Goal: Task Accomplishment & Management: Manage account settings

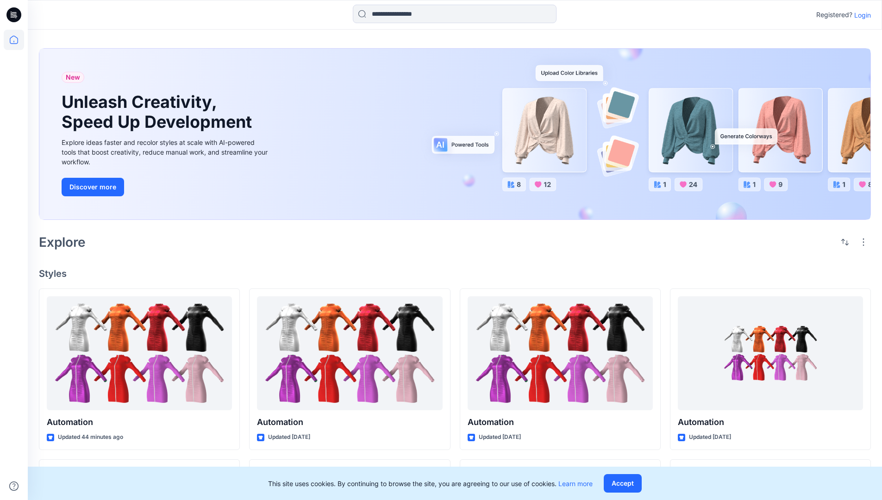
click at [860, 15] on p "Login" at bounding box center [862, 15] width 17 height 10
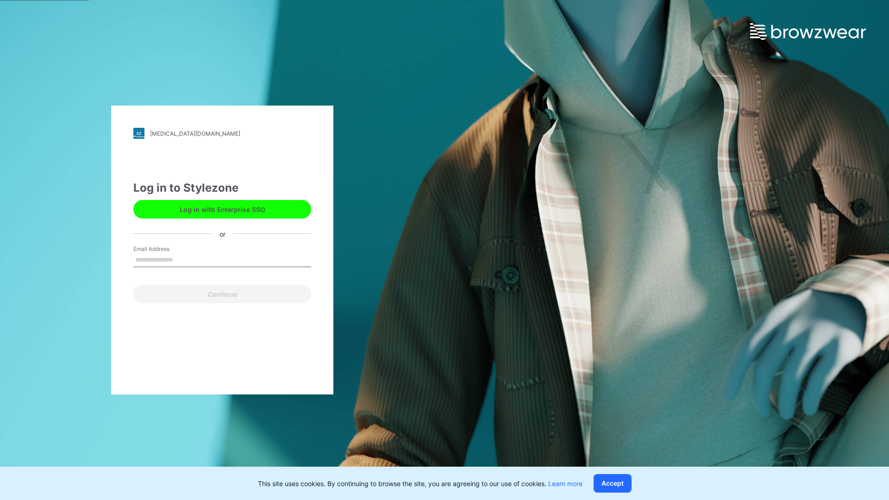
click at [183, 259] on input "Email Address" at bounding box center [222, 260] width 178 height 14
type input "**********"
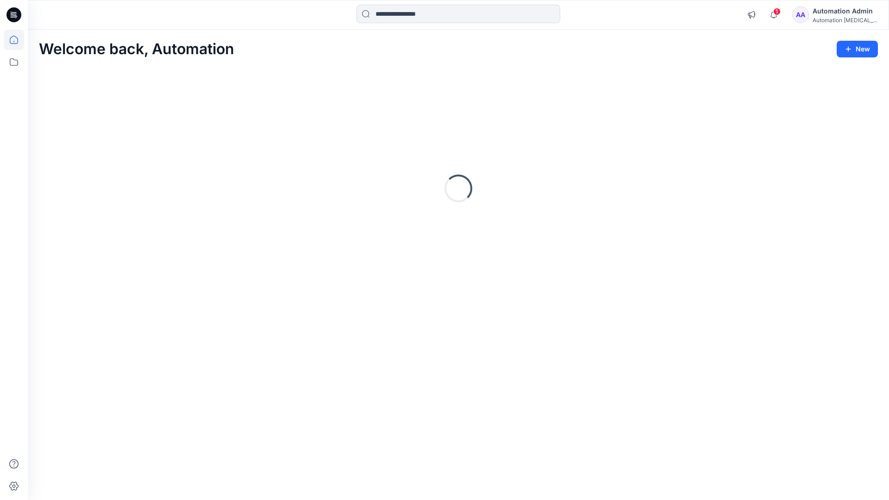
click at [18, 40] on icon at bounding box center [14, 40] width 8 height 8
click at [824, 15] on div "Automation Admin" at bounding box center [844, 11] width 65 height 11
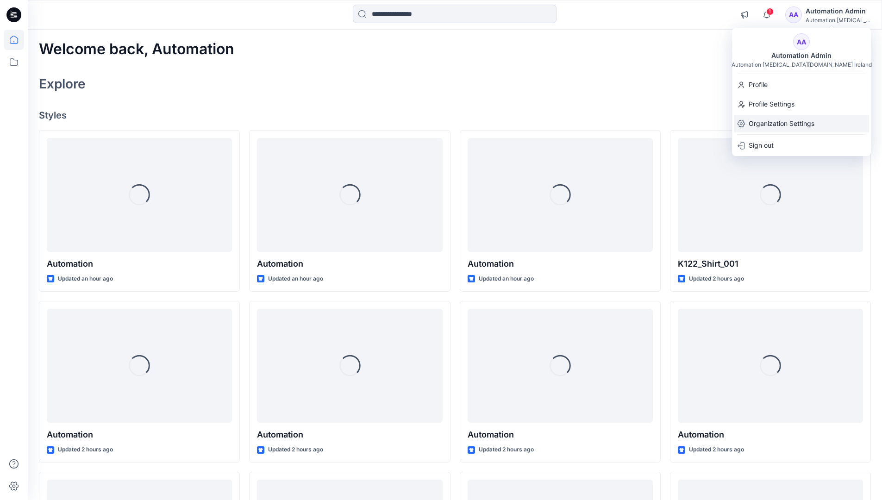
click at [772, 123] on p "Organization Settings" at bounding box center [782, 124] width 66 height 18
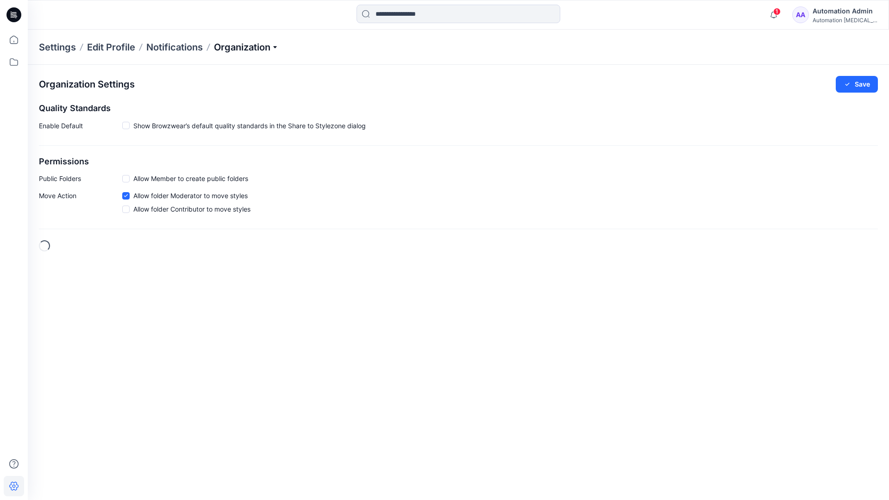
click at [277, 48] on p "Organization" at bounding box center [246, 47] width 65 height 13
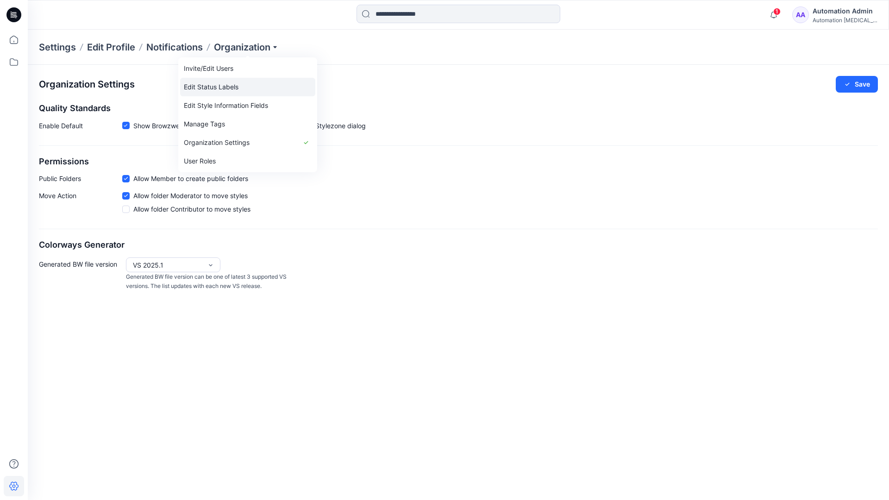
click at [227, 84] on link "Edit Status Labels" at bounding box center [247, 87] width 135 height 19
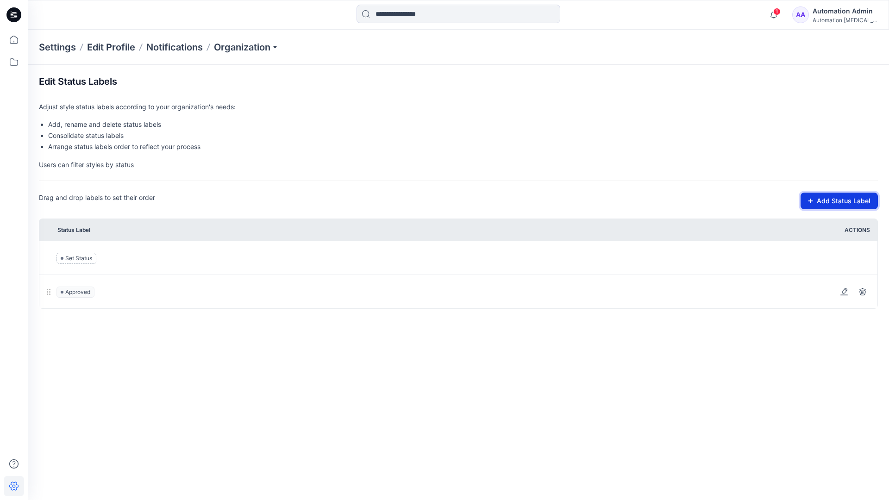
click at [815, 204] on button "Add Status Label" at bounding box center [838, 201] width 77 height 17
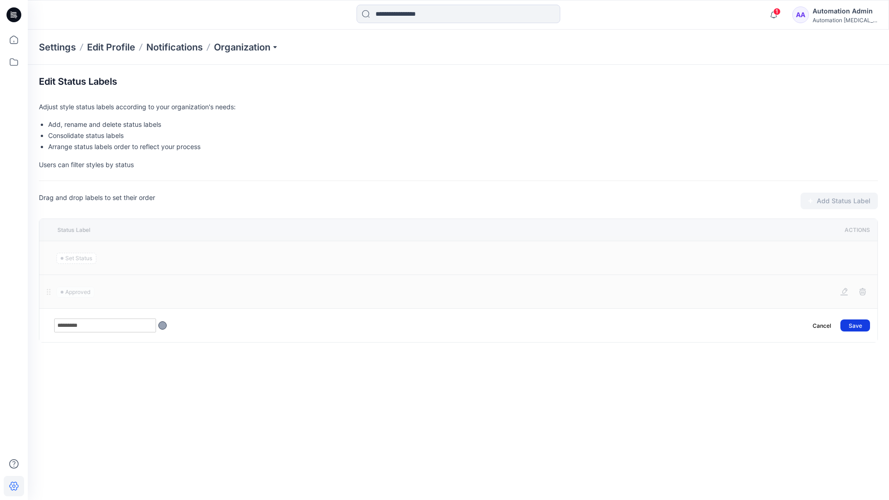
type input "*********"
click at [860, 321] on button "Save" at bounding box center [855, 325] width 30 height 12
click at [14, 38] on icon at bounding box center [14, 40] width 20 height 20
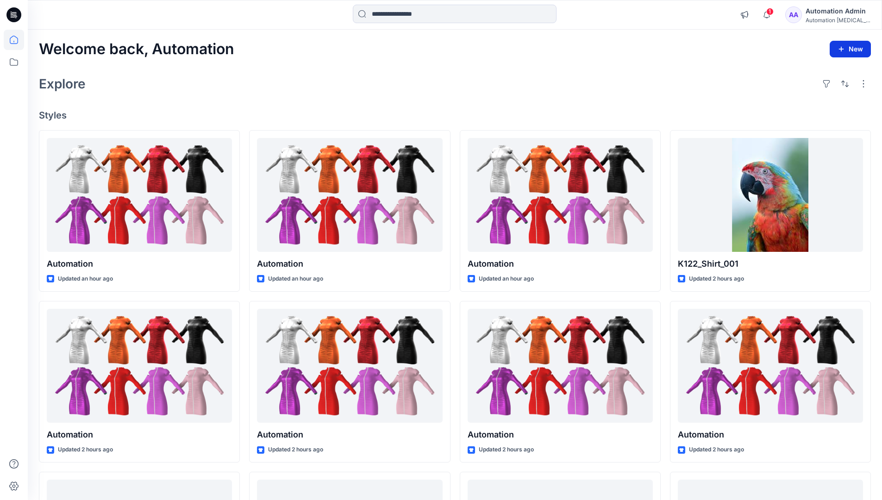
click at [842, 44] on button "New" at bounding box center [850, 49] width 41 height 17
click at [820, 72] on p "New Style" at bounding box center [821, 72] width 31 height 11
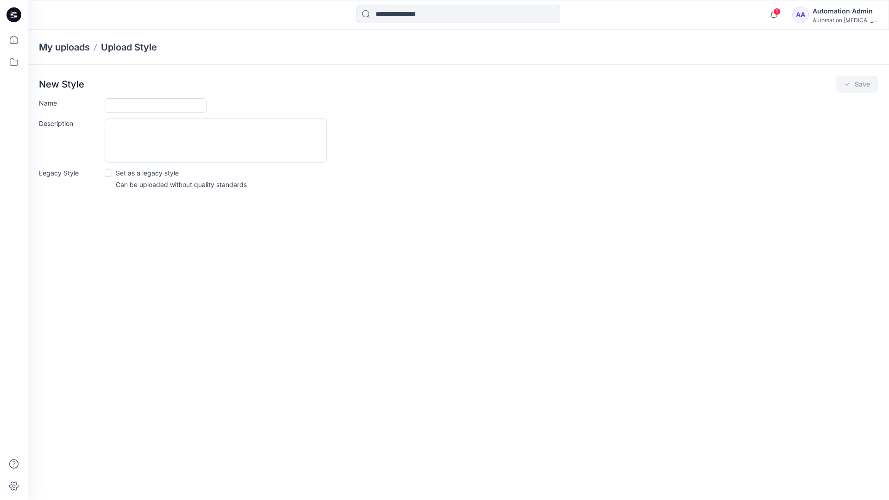
click at [126, 108] on input "Name" at bounding box center [156, 105] width 102 height 15
type input "**********"
click at [858, 84] on button "Save" at bounding box center [857, 84] width 42 height 17
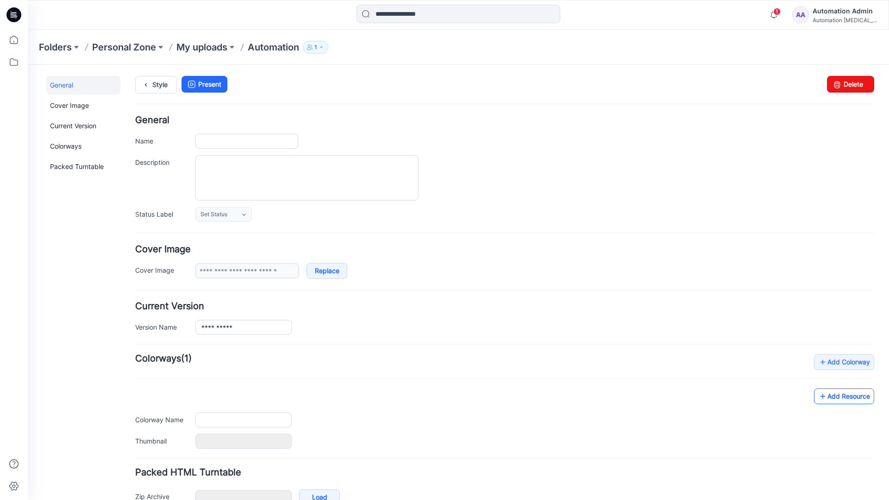
click at [851, 399] on link "Add Resource" at bounding box center [844, 396] width 60 height 16
type input "**********"
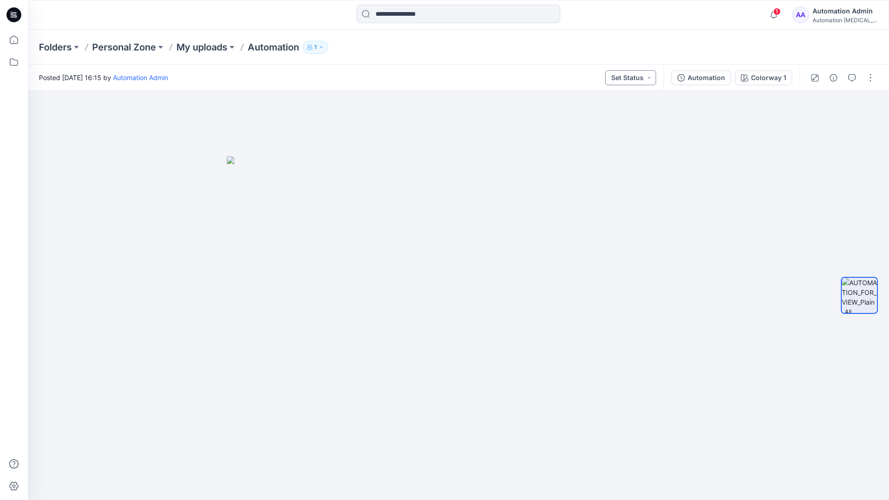
click at [641, 77] on button "Set Status" at bounding box center [630, 77] width 51 height 15
click at [643, 76] on button "Set Status" at bounding box center [630, 77] width 51 height 15
click at [608, 117] on p "Approved" at bounding box center [609, 121] width 30 height 12
click at [640, 75] on button "Approved" at bounding box center [631, 77] width 50 height 15
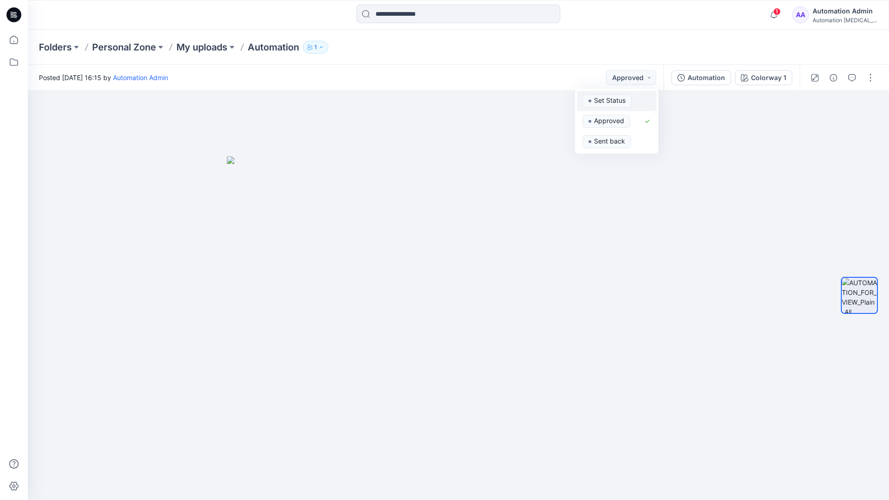
click at [630, 95] on span "Set Status" at bounding box center [606, 100] width 49 height 13
click at [709, 81] on div "Automation" at bounding box center [705, 78] width 37 height 10
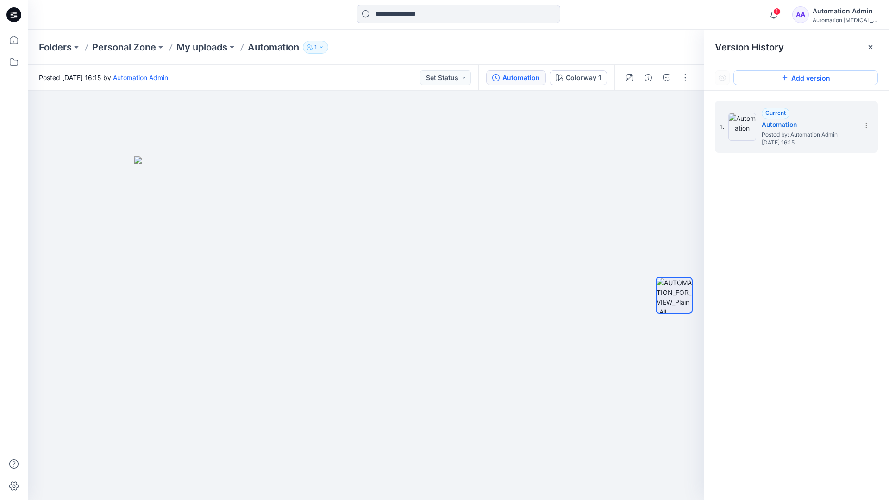
click at [796, 78] on button "Add version" at bounding box center [805, 77] width 144 height 15
click at [864, 126] on icon at bounding box center [865, 125] width 7 height 7
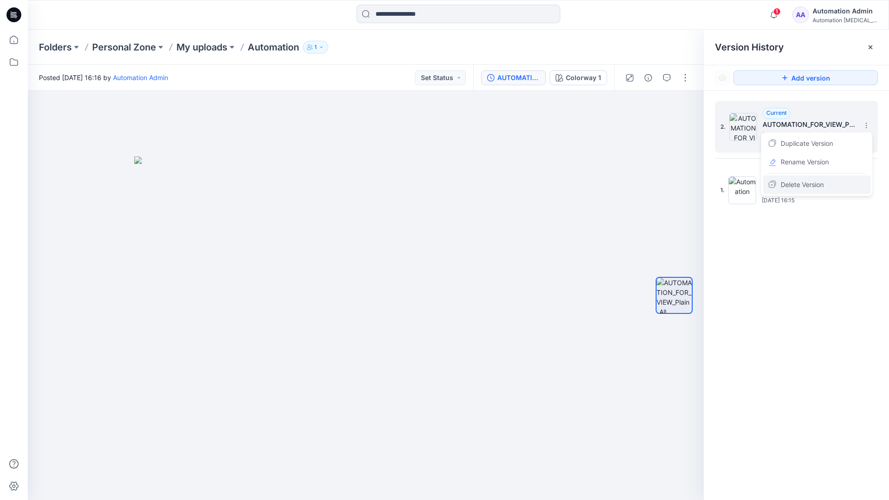
click at [812, 183] on span "Delete Version" at bounding box center [801, 184] width 43 height 11
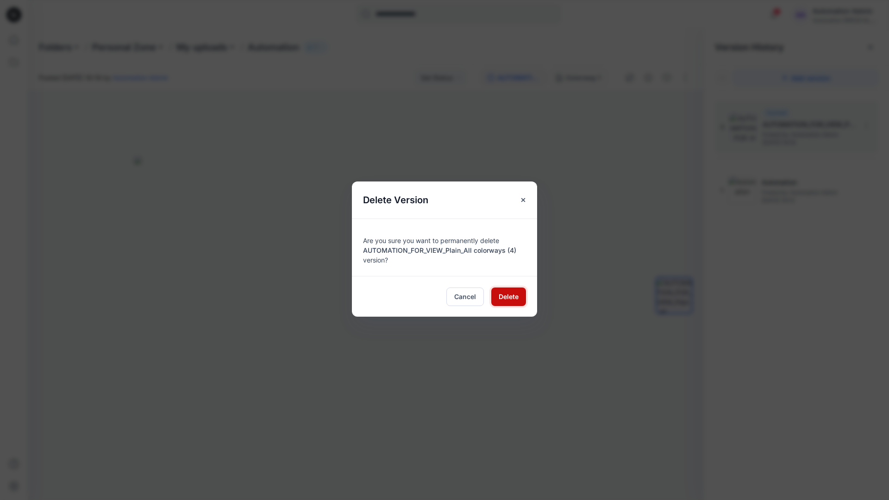
click at [508, 295] on span "Delete" at bounding box center [509, 297] width 20 height 10
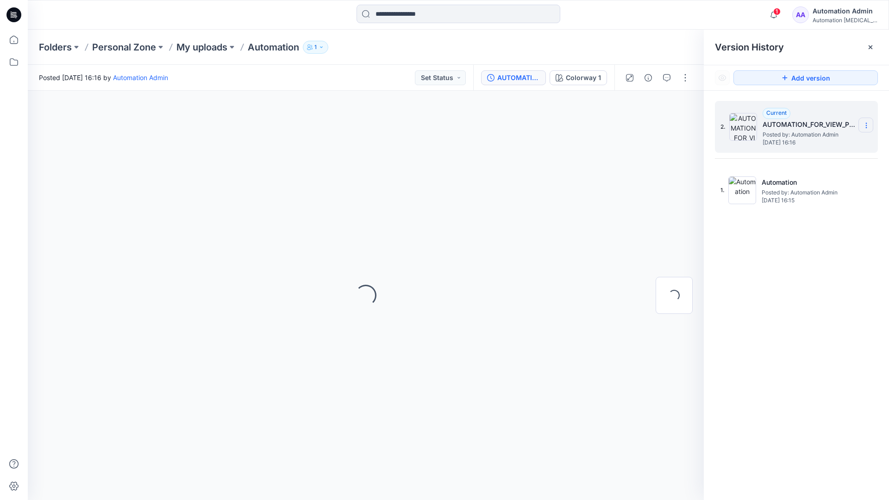
click at [864, 126] on icon at bounding box center [865, 125] width 7 height 7
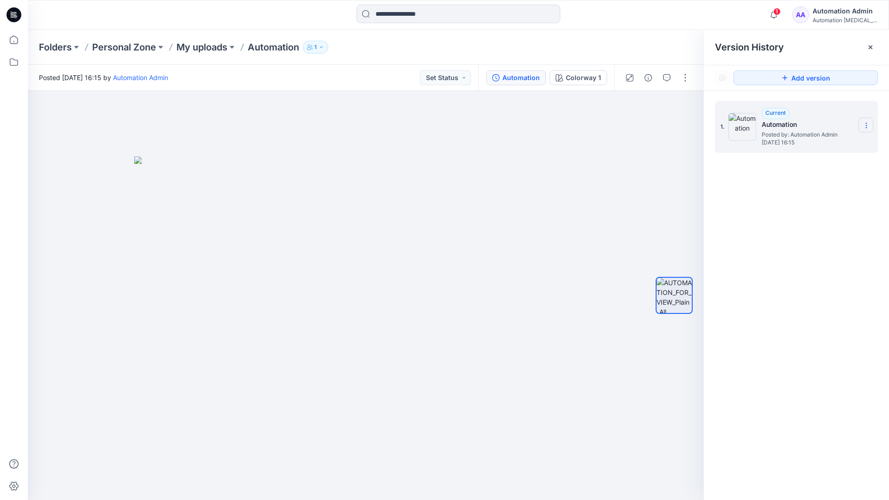
click at [864, 126] on icon at bounding box center [865, 125] width 7 height 7
click at [685, 75] on button "button" at bounding box center [685, 77] width 15 height 15
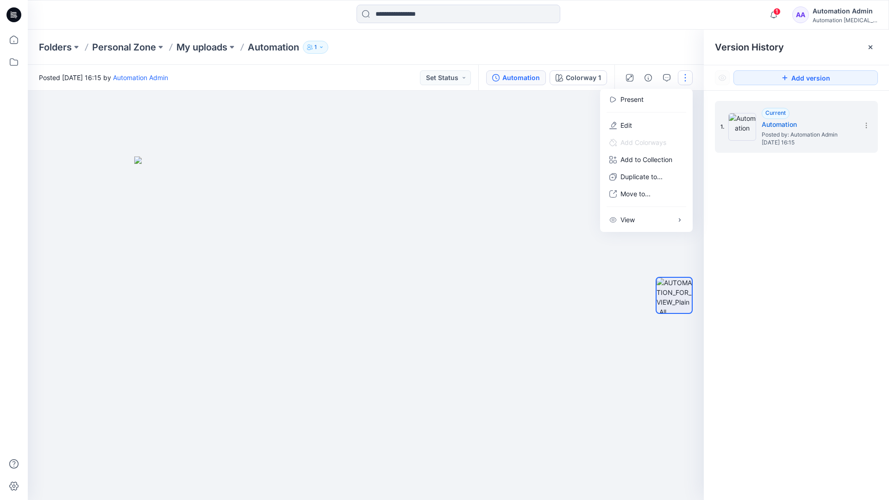
click at [685, 78] on button "button" at bounding box center [685, 77] width 15 height 15
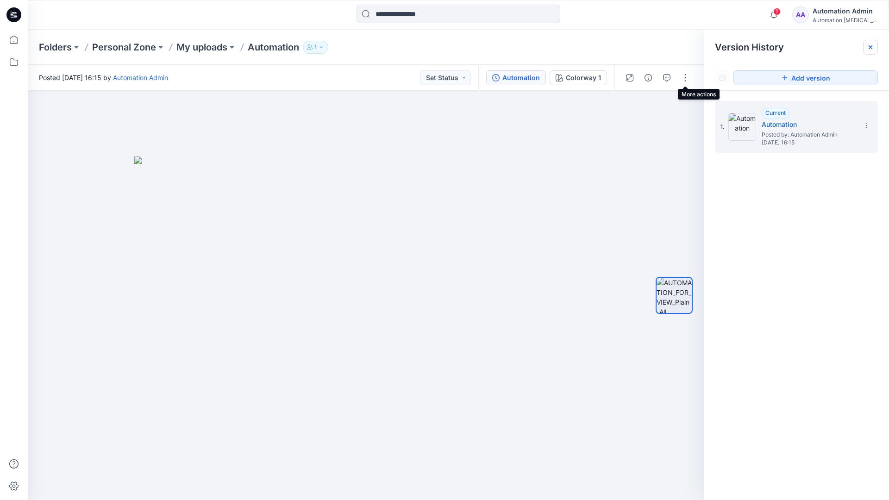
click at [872, 49] on icon at bounding box center [870, 47] width 4 height 4
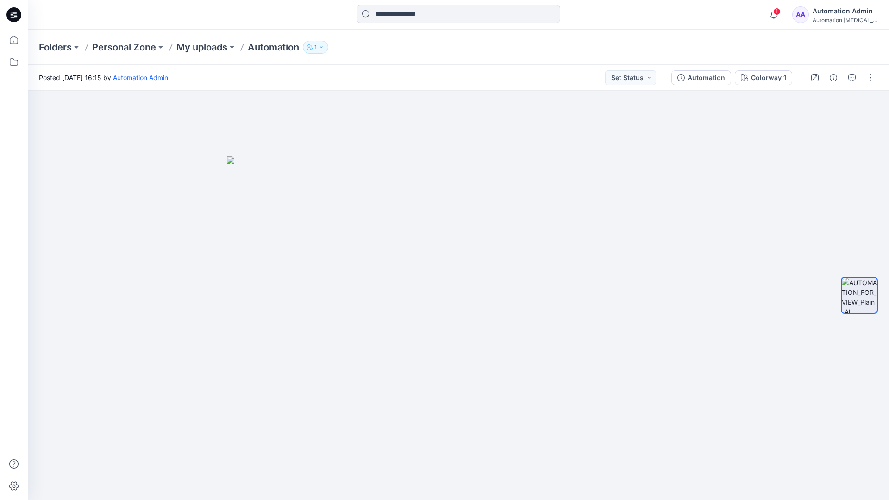
click at [834, 18] on div "Automation [MEDICAL_DATA]..." at bounding box center [844, 20] width 65 height 7
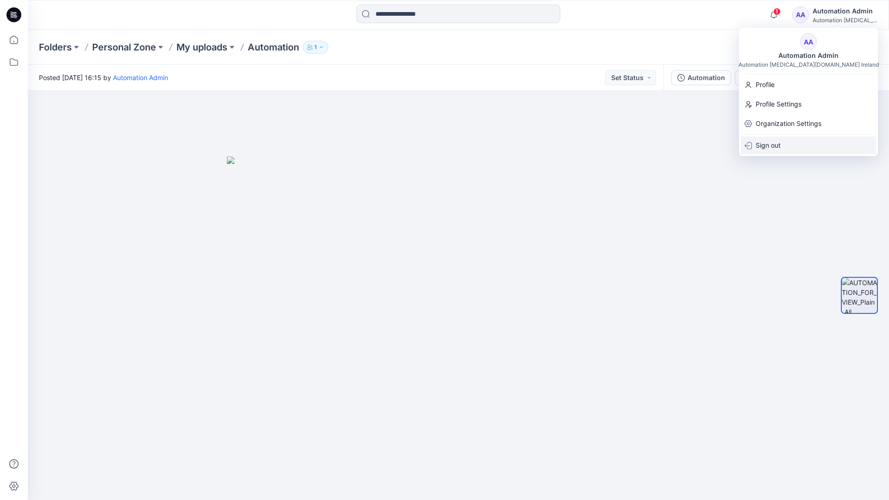
click at [780, 144] on p "Sign out" at bounding box center [767, 146] width 25 height 18
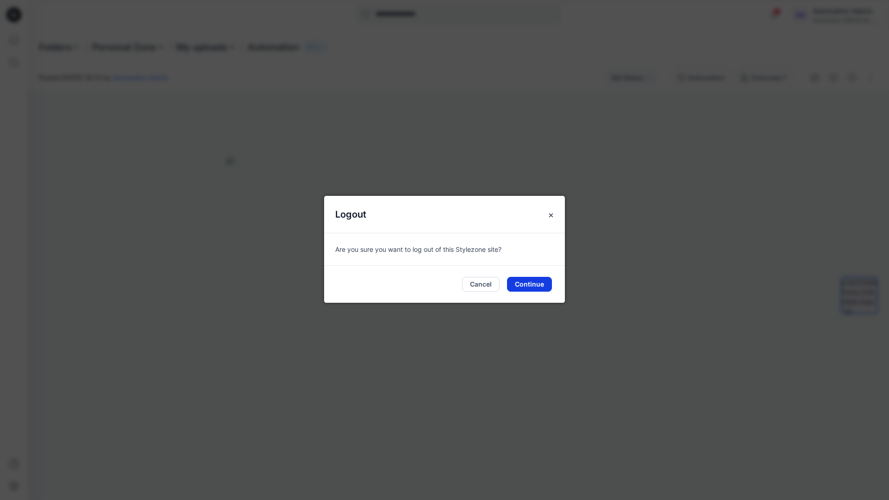
click at [531, 281] on button "Continue" at bounding box center [529, 284] width 45 height 15
